Goal: Find specific page/section: Find specific page/section

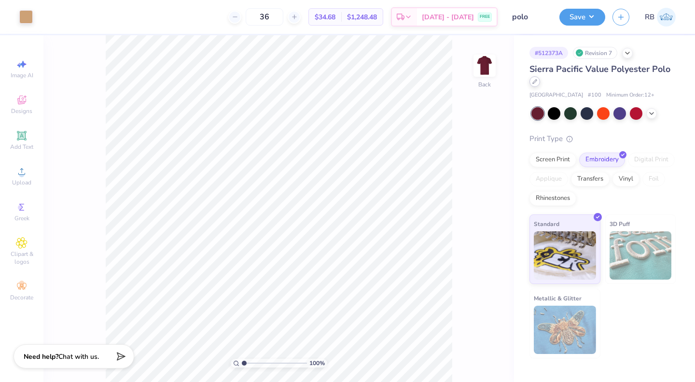
click at [533, 82] on icon at bounding box center [535, 82] width 4 height 4
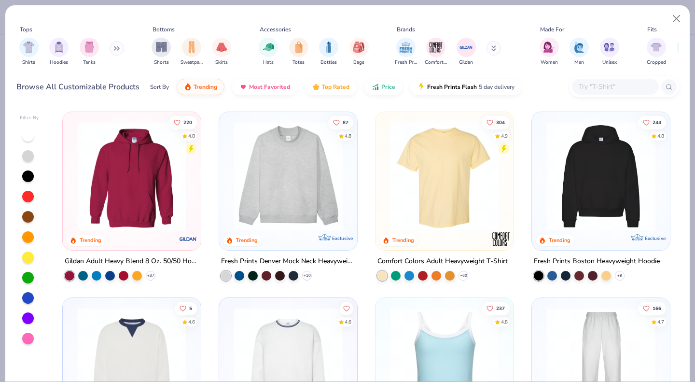
click at [618, 90] on input "text" at bounding box center [614, 86] width 74 height 11
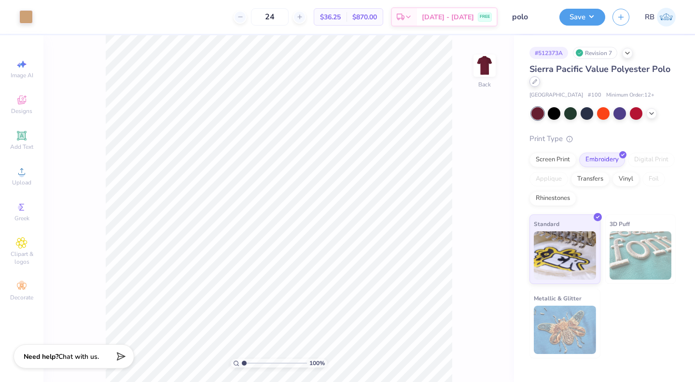
click at [534, 82] on icon at bounding box center [534, 81] width 5 height 5
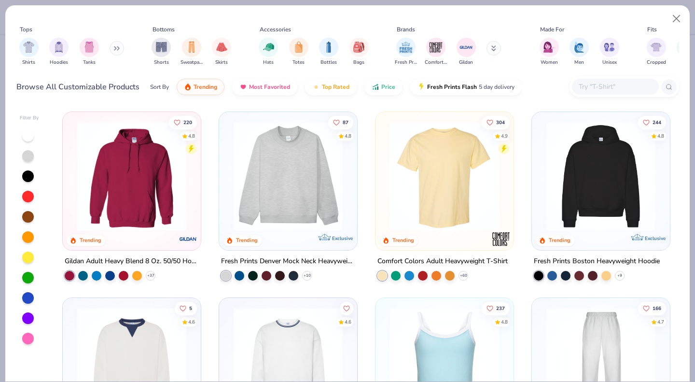
click at [608, 86] on input "text" at bounding box center [614, 86] width 74 height 11
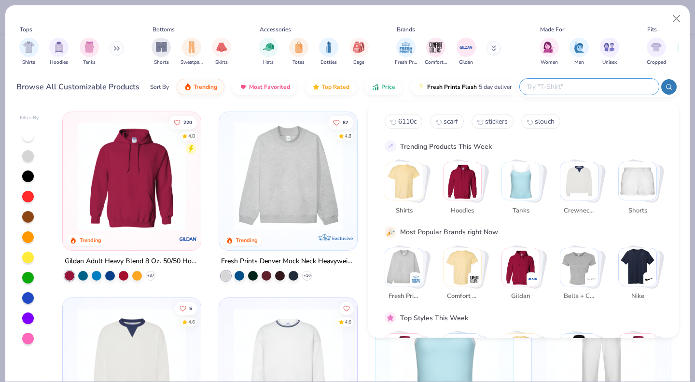
paste input "41800"
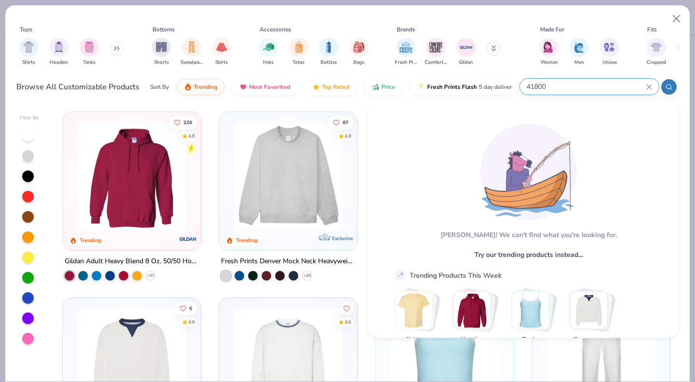
click at [664, 87] on div at bounding box center [668, 86] width 15 height 15
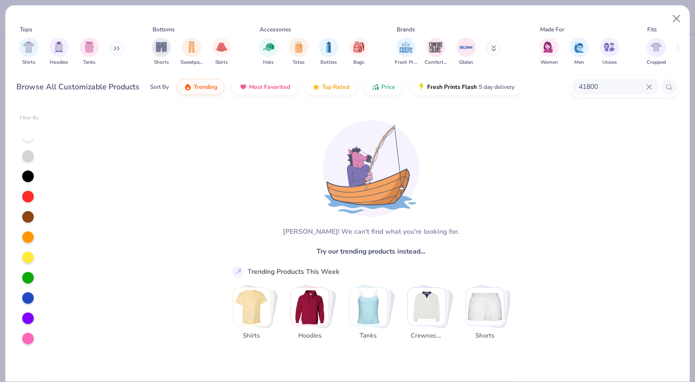
type input "41800"
